Goal: Task Accomplishment & Management: Complete application form

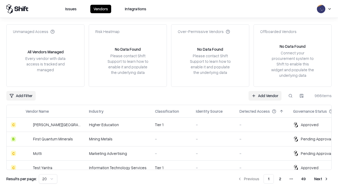
click at [265, 96] on link "Add Vendor" at bounding box center [265, 96] width 33 height 10
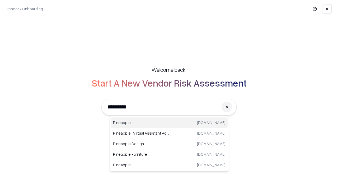
click at [169, 123] on div "Pineapple [DOMAIN_NAME]" at bounding box center [169, 123] width 117 height 11
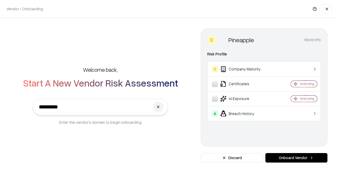
type input "*********"
click at [297, 158] on button "Onboard Vendor" at bounding box center [297, 158] width 62 height 10
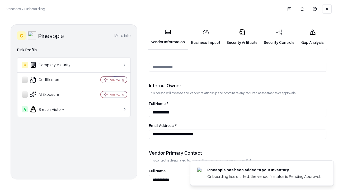
scroll to position [274, 0]
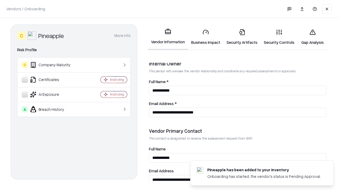
click at [206, 37] on link "Business Impact" at bounding box center [205, 37] width 35 height 25
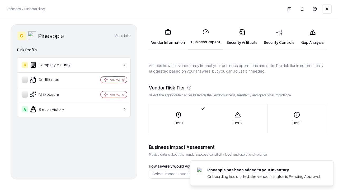
click at [242, 37] on link "Security Artifacts" at bounding box center [242, 37] width 37 height 25
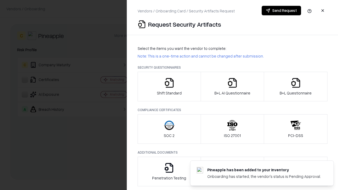
click at [169, 87] on icon "button" at bounding box center [169, 83] width 11 height 11
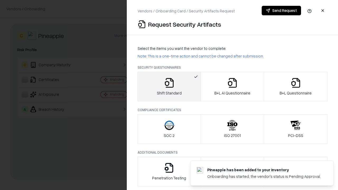
click at [281, 11] on button "Send Request" at bounding box center [281, 11] width 39 height 10
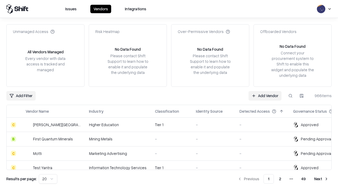
click at [291, 96] on button at bounding box center [291, 96] width 10 height 10
type input "*********"
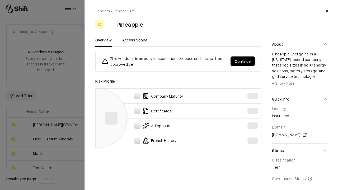
scroll to position [102, 0]
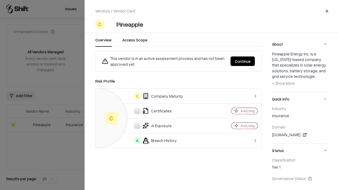
click at [243, 61] on button "Continue" at bounding box center [243, 62] width 24 height 10
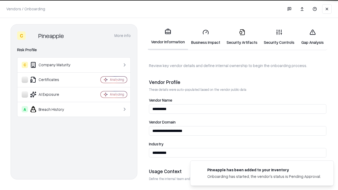
click at [242, 37] on link "Security Artifacts" at bounding box center [242, 37] width 37 height 25
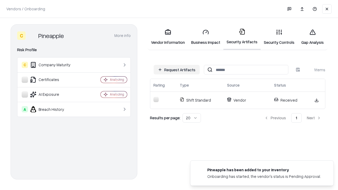
click at [313, 37] on link "Gap Analysis" at bounding box center [313, 37] width 30 height 25
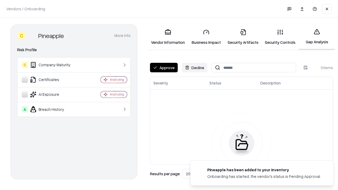
click at [164, 68] on button "Approve" at bounding box center [164, 68] width 28 height 10
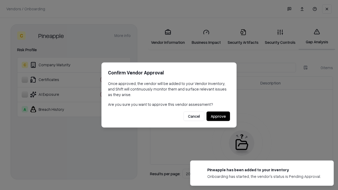
click at [218, 116] on button "Approve" at bounding box center [219, 117] width 24 height 10
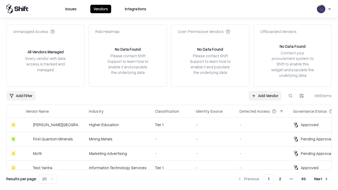
type input "*********"
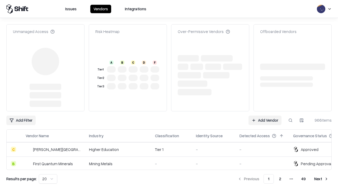
click at [265, 116] on link "Add Vendor" at bounding box center [265, 121] width 33 height 10
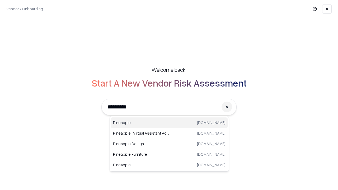
click at [169, 123] on div "Pineapple [DOMAIN_NAME]" at bounding box center [169, 123] width 117 height 11
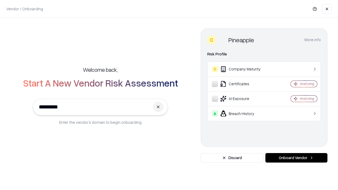
type input "*********"
click at [297, 158] on button "Onboard Vendor" at bounding box center [297, 158] width 62 height 10
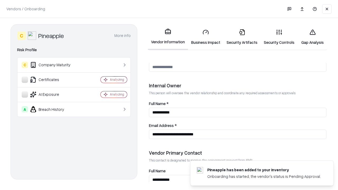
scroll to position [274, 0]
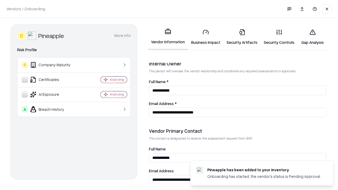
click at [313, 37] on link "Gap Analysis" at bounding box center [313, 37] width 30 height 25
